Goal: Information Seeking & Learning: Learn about a topic

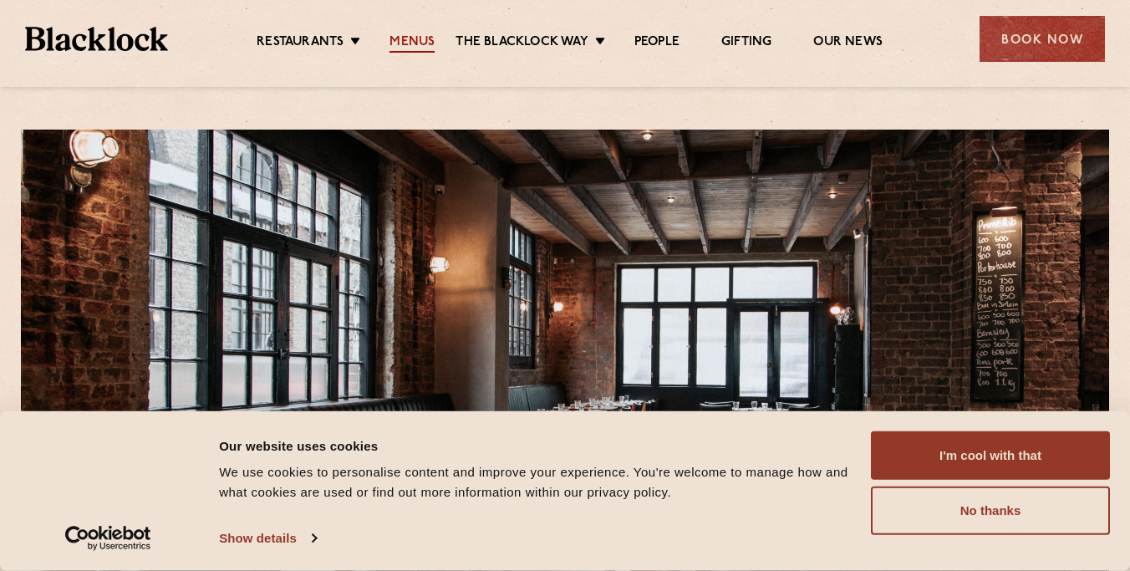
click at [407, 35] on link "Menus" at bounding box center [411, 43] width 45 height 18
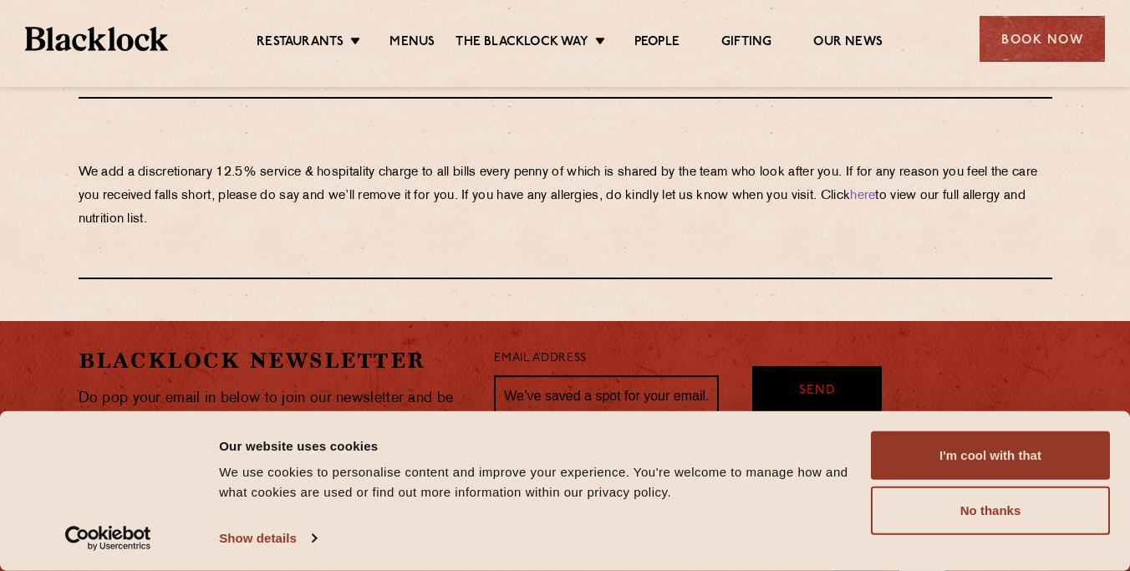
scroll to position [2960, 0]
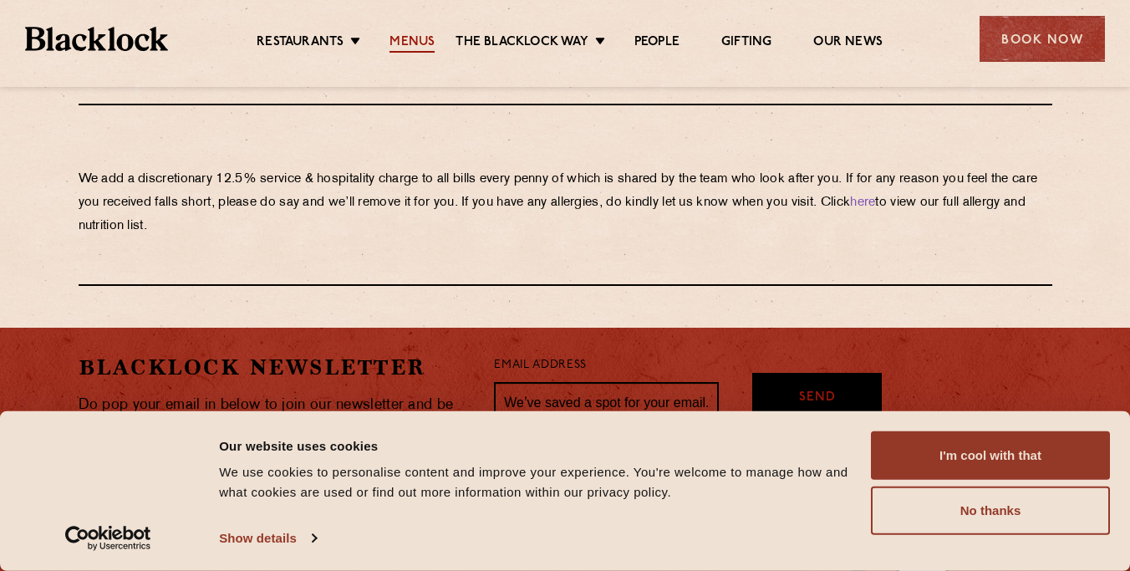
click at [421, 43] on link "Menus" at bounding box center [411, 43] width 45 height 18
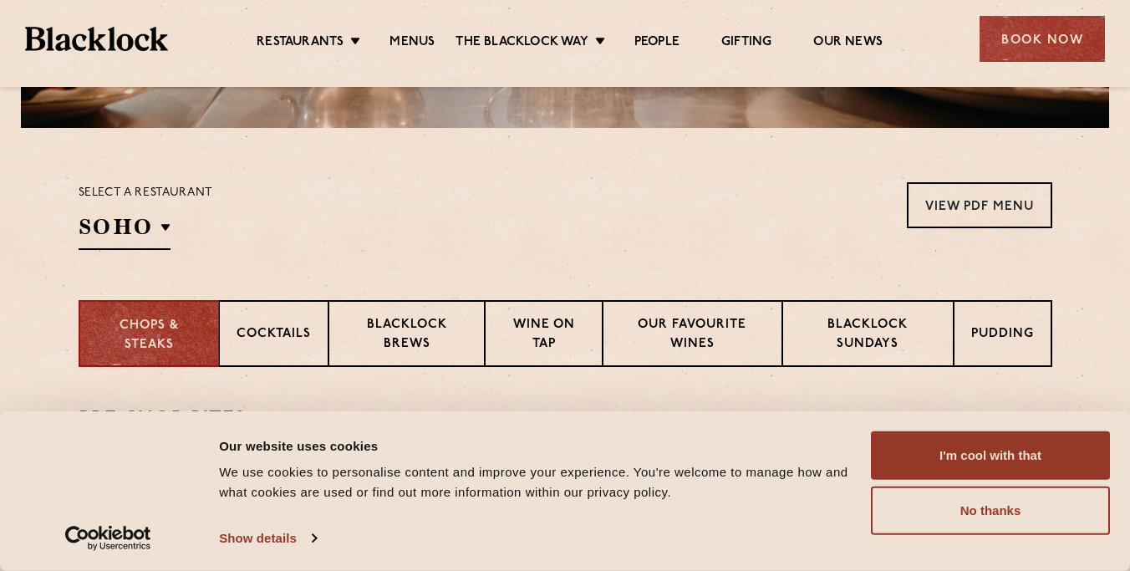
scroll to position [518, 0]
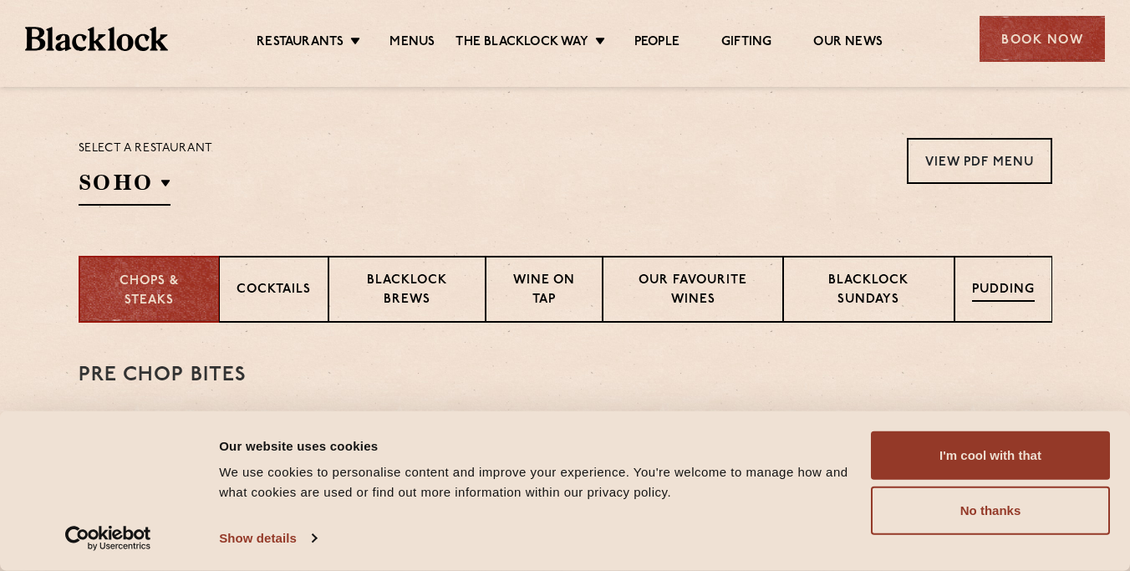
click at [990, 296] on p "Pudding" at bounding box center [1003, 291] width 63 height 21
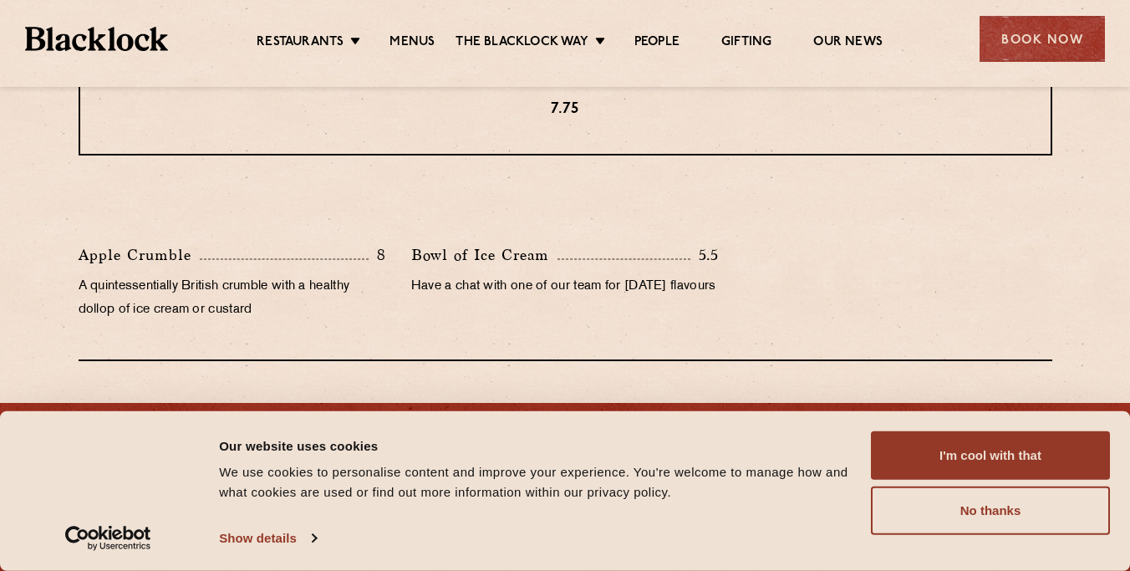
scroll to position [1034, 0]
